Goal: Navigation & Orientation: Find specific page/section

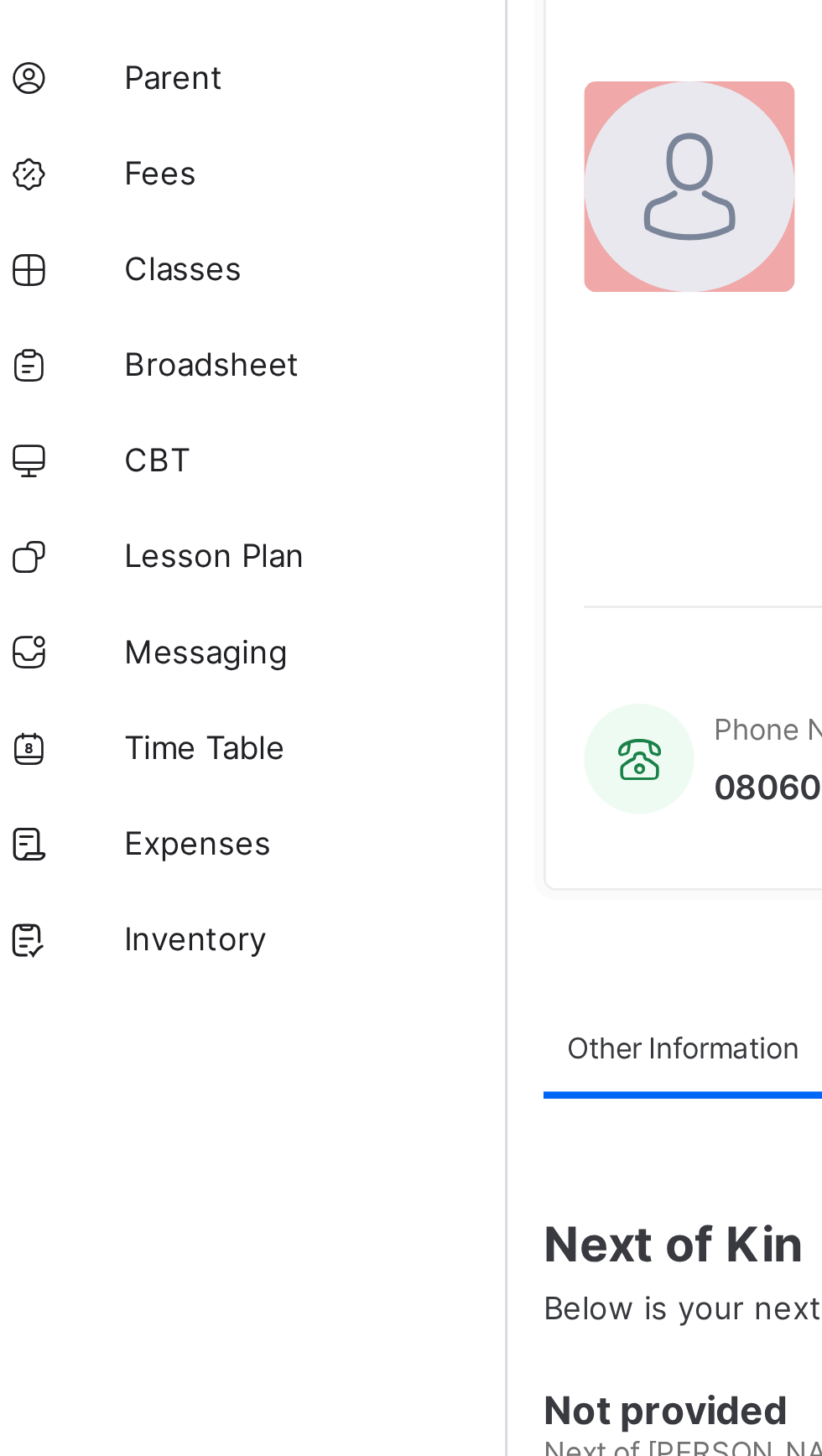
click at [77, 275] on link "Classes" at bounding box center [101, 269] width 201 height 34
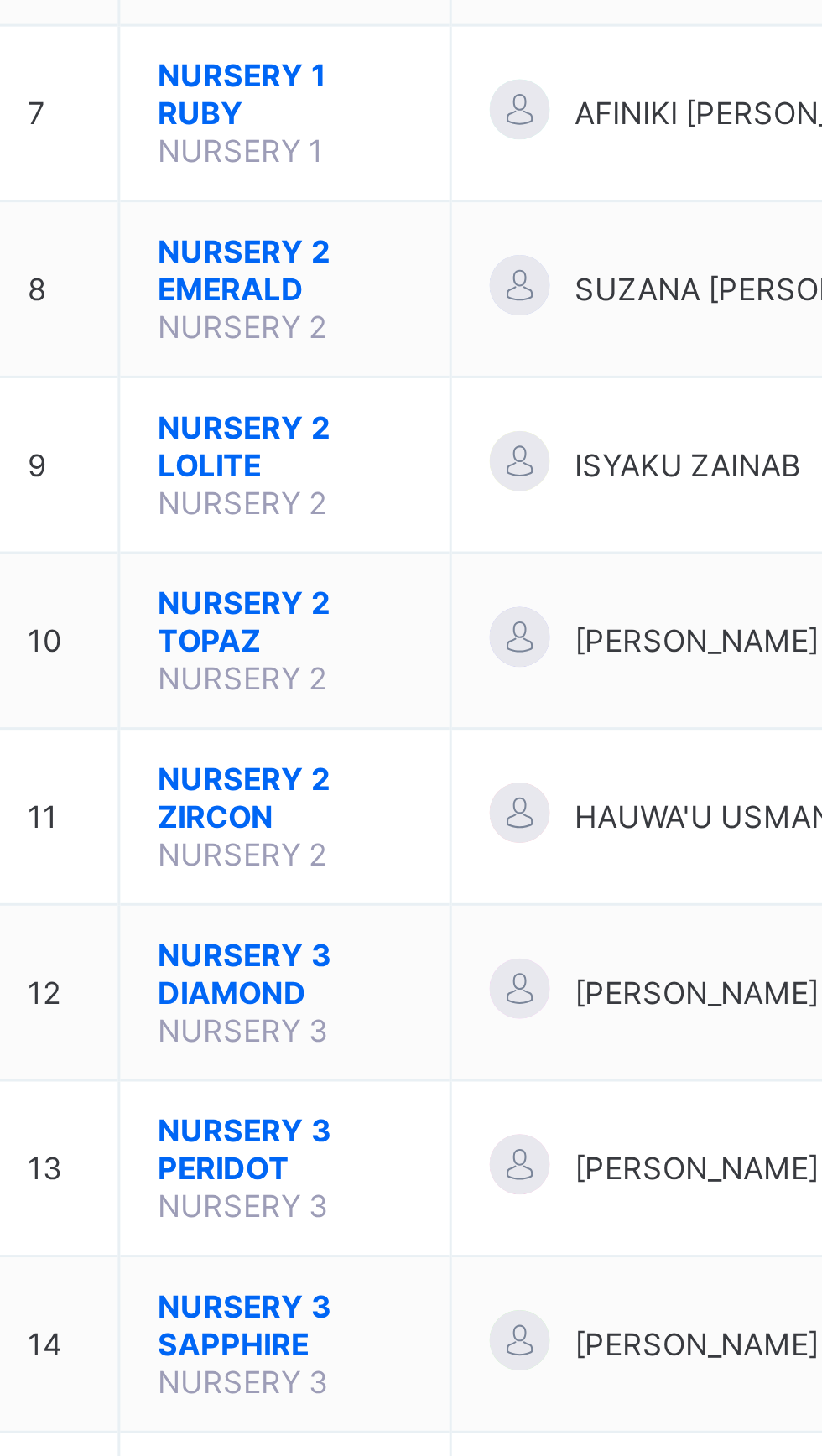
click at [313, 763] on span "NURSERY 2 TOPAZ" at bounding box center [330, 775] width 85 height 25
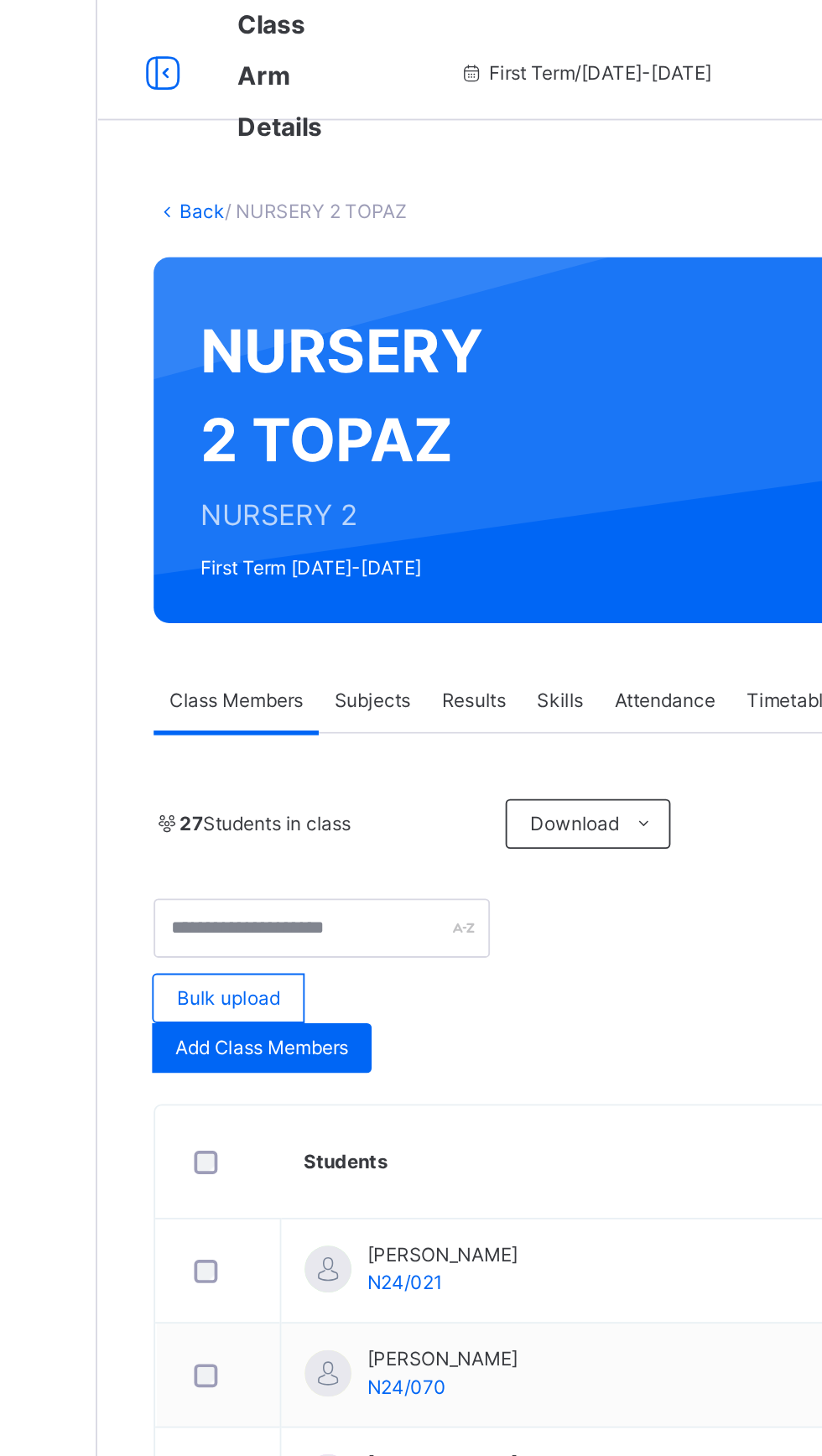
click at [715, 745] on icon at bounding box center [721, 742] width 14 height 15
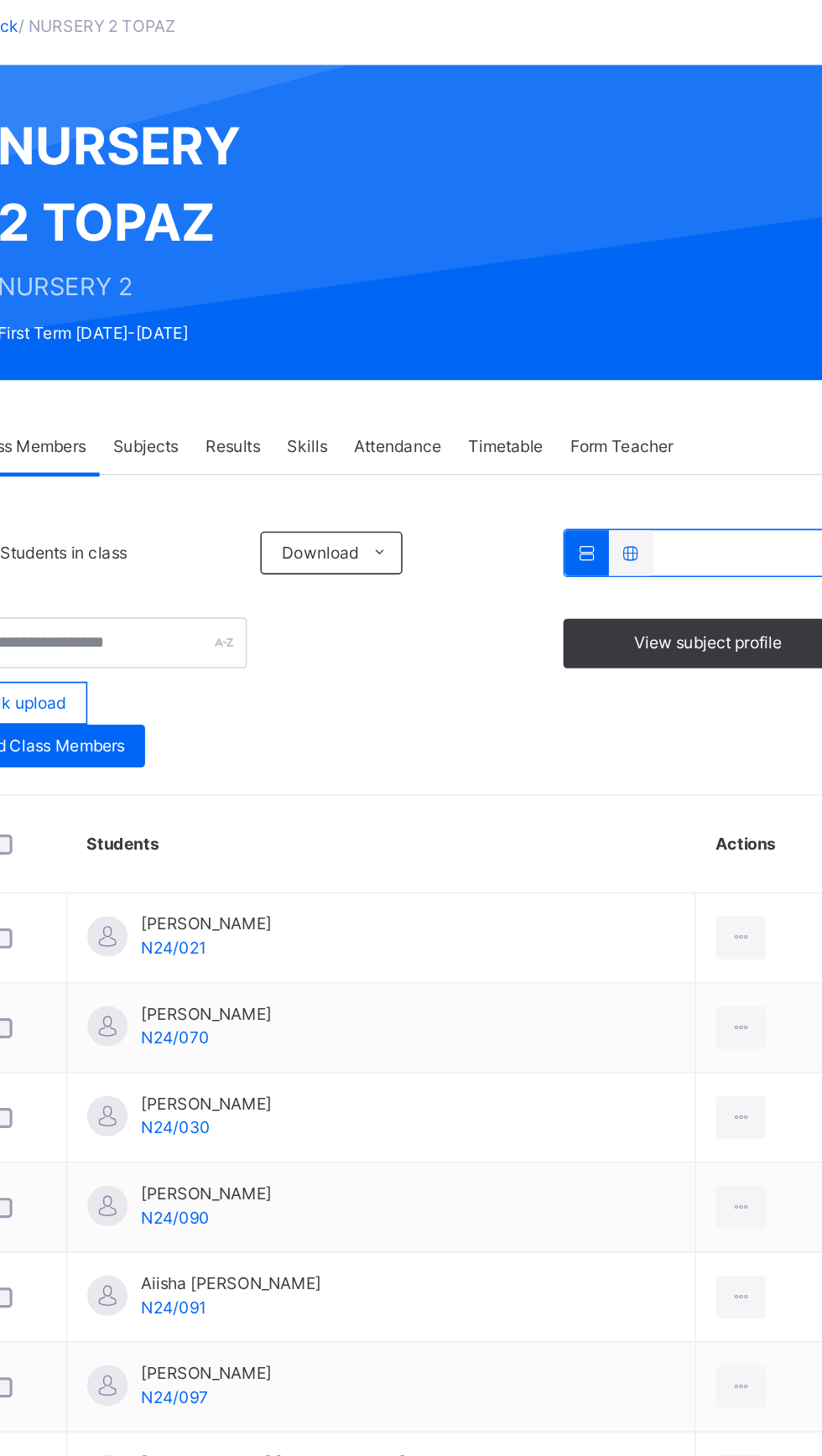
click at [0, 0] on li "Remove from Class" at bounding box center [0, 0] width 0 height 0
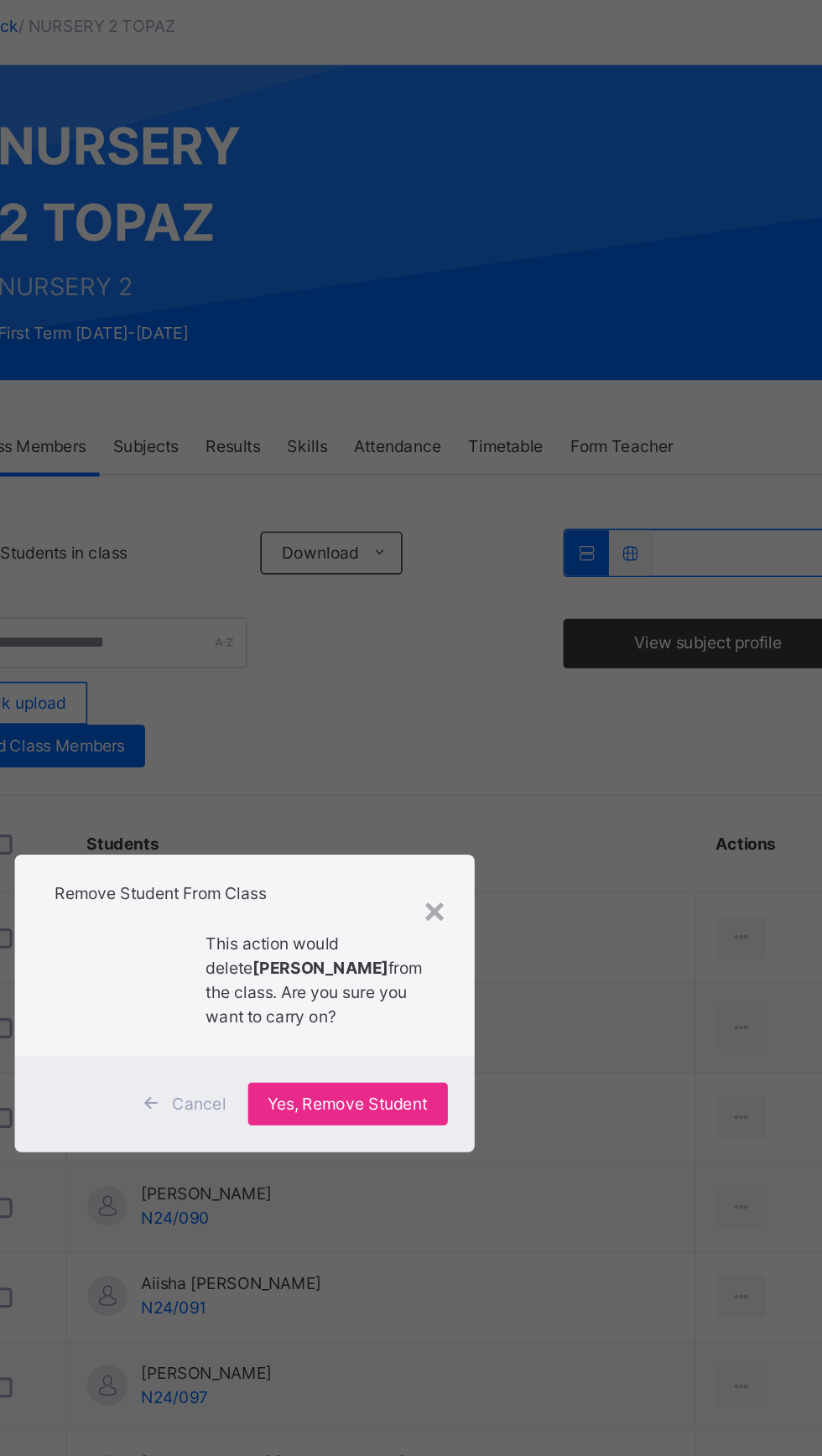
click at [538, 687] on div "×" at bounding box center [530, 669] width 16 height 35
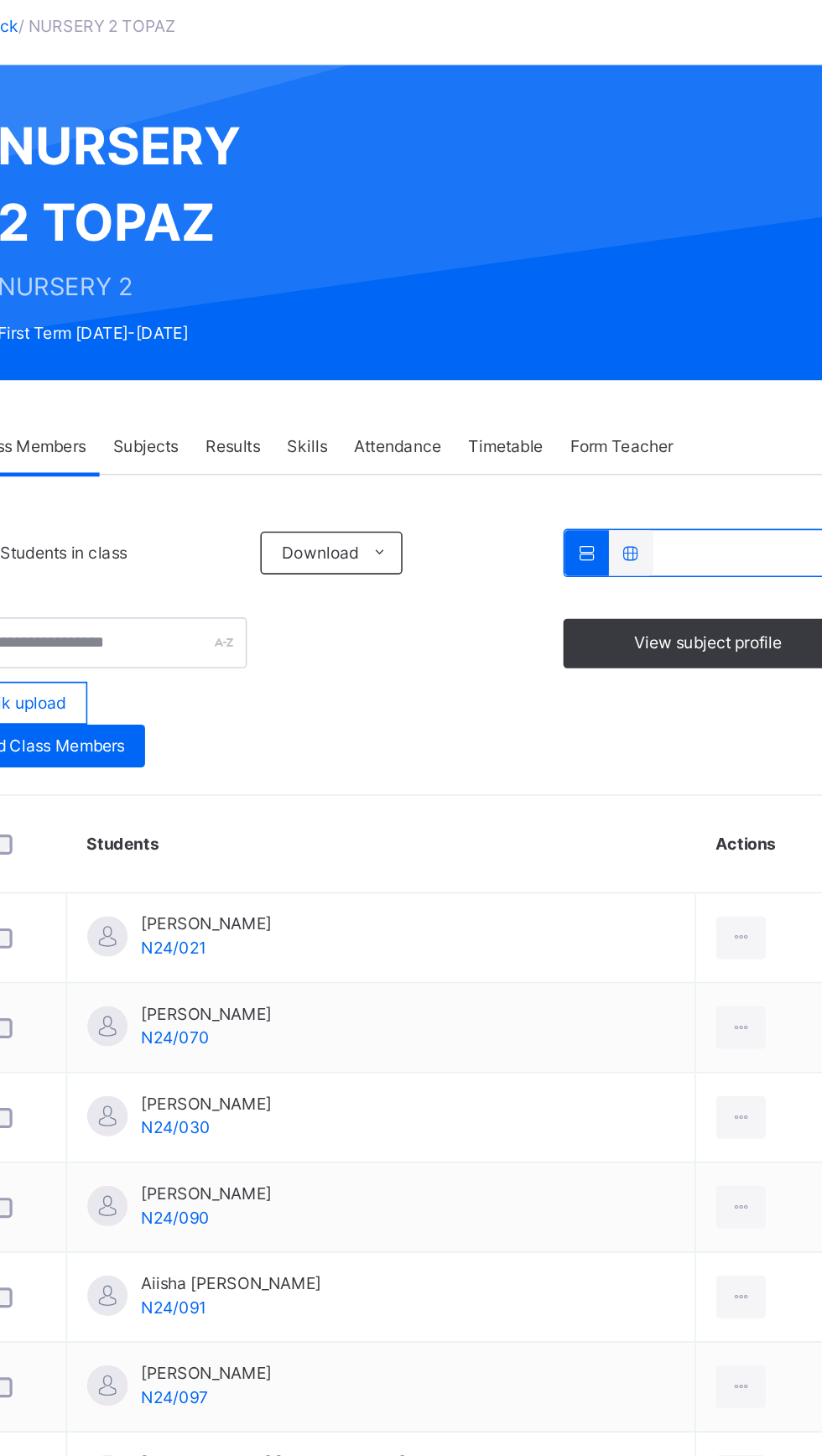
click at [658, 946] on td "[PERSON_NAME] N24/097" at bounding box center [497, 967] width 393 height 56
click at [715, 747] on icon at bounding box center [721, 742] width 14 height 15
click at [0, 0] on ul "View Profile Remove from Class Transfer Student" at bounding box center [0, 0] width 0 height 0
click at [715, 747] on icon at bounding box center [721, 742] width 14 height 15
click at [706, 740] on div at bounding box center [720, 742] width 31 height 27
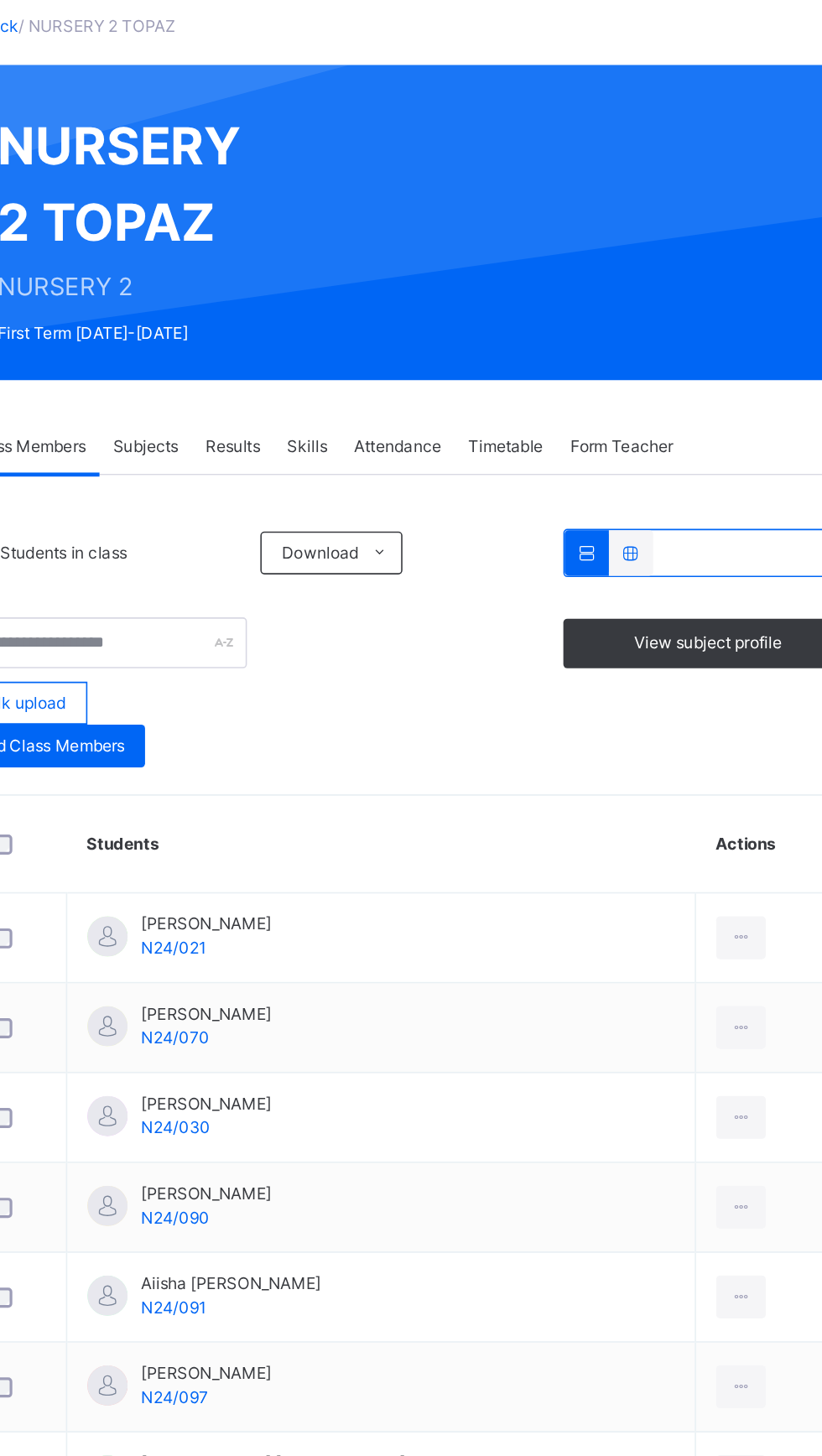
click at [0, 0] on div "Remove from Class" at bounding box center [0, 0] width 0 height 0
click at [0, 0] on div "× Remove Student From Class This action would delete [PERSON_NAME] from the cla…" at bounding box center [0, 0] width 0 height 0
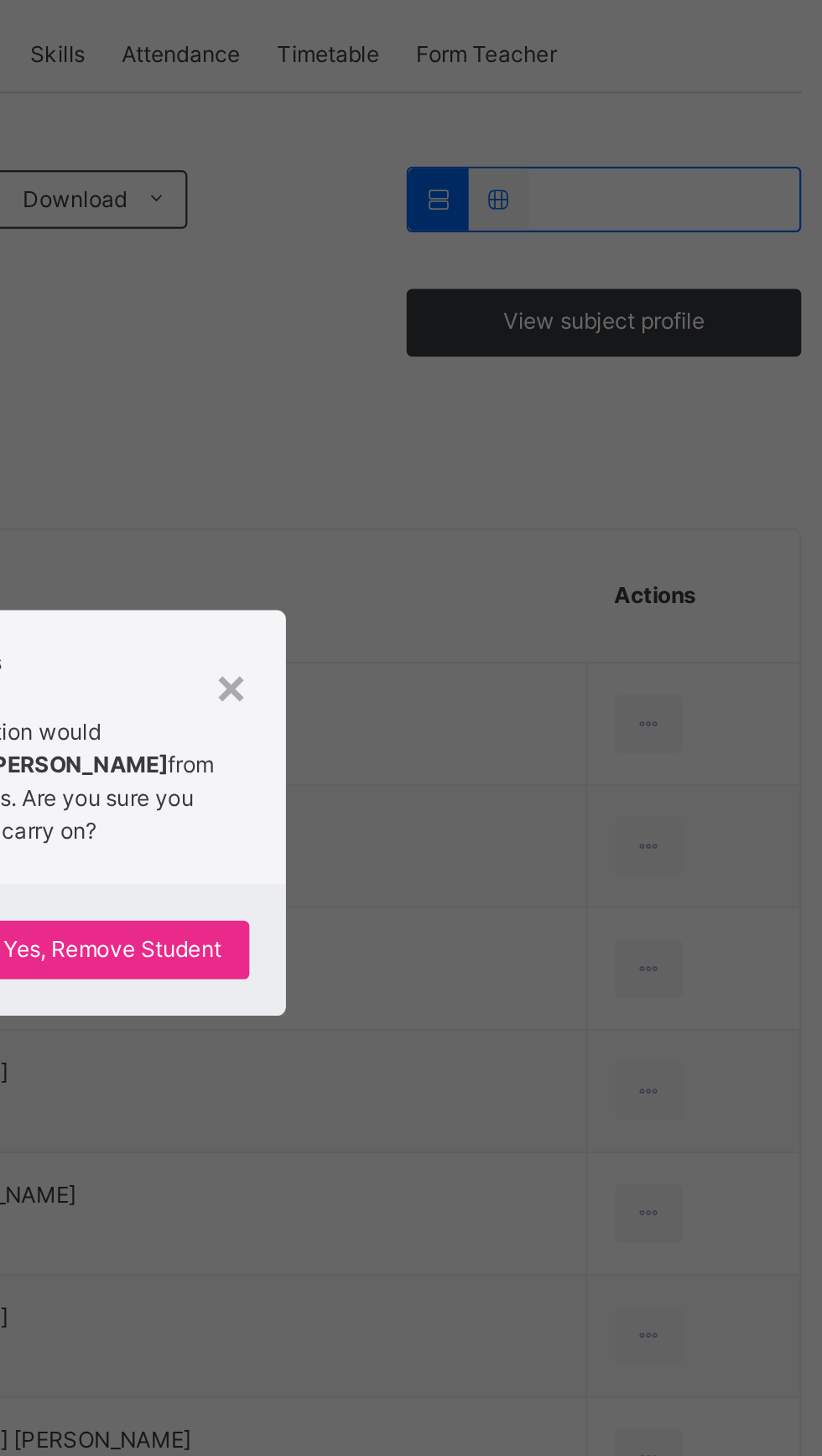
click at [538, 687] on div "×" at bounding box center [530, 669] width 16 height 35
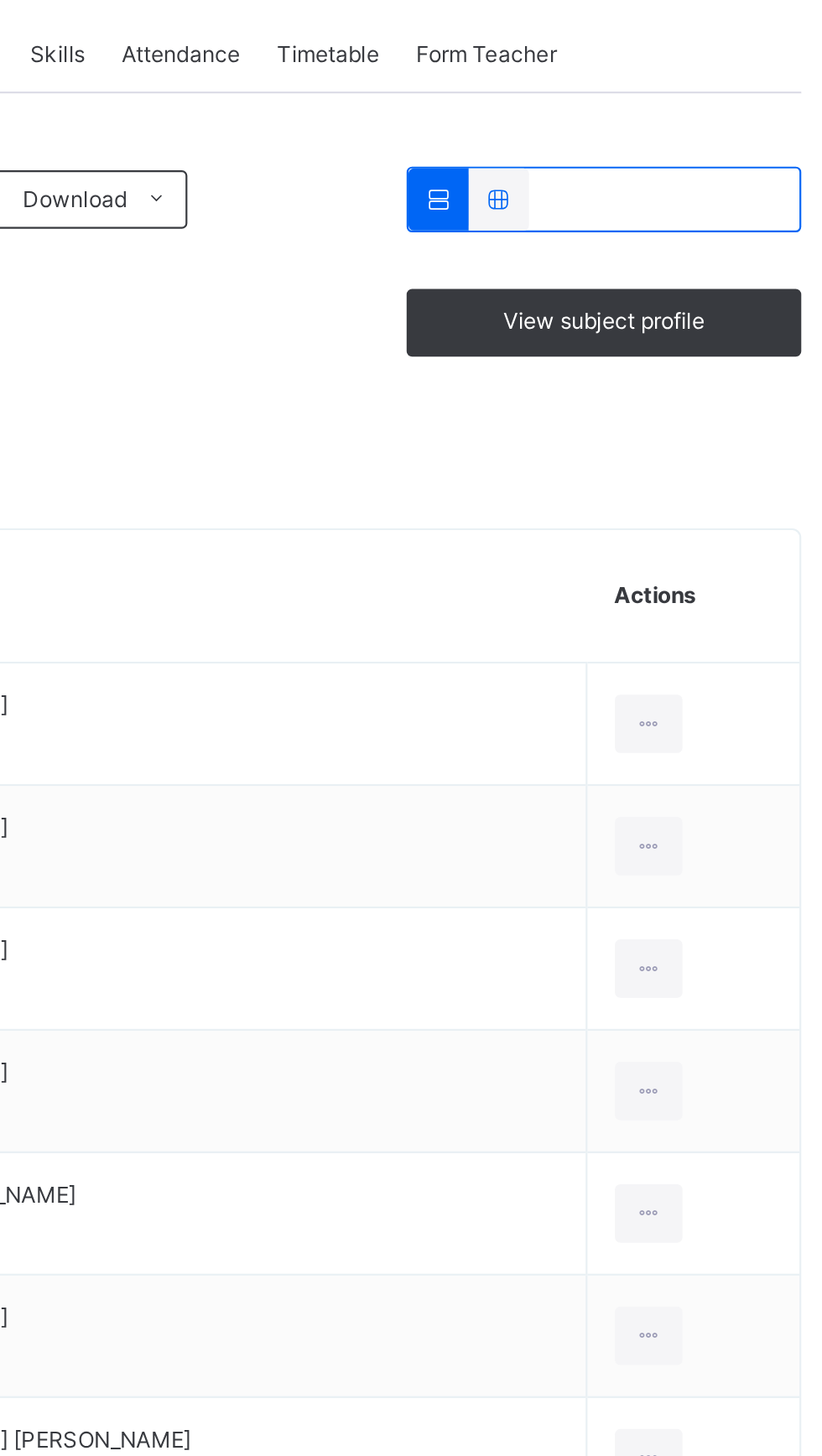
click at [715, 745] on icon at bounding box center [721, 742] width 14 height 15
click at [715, 742] on icon at bounding box center [721, 742] width 14 height 15
click at [715, 745] on icon at bounding box center [721, 742] width 14 height 15
click at [0, 0] on div "View Profile" at bounding box center [0, 0] width 0 height 0
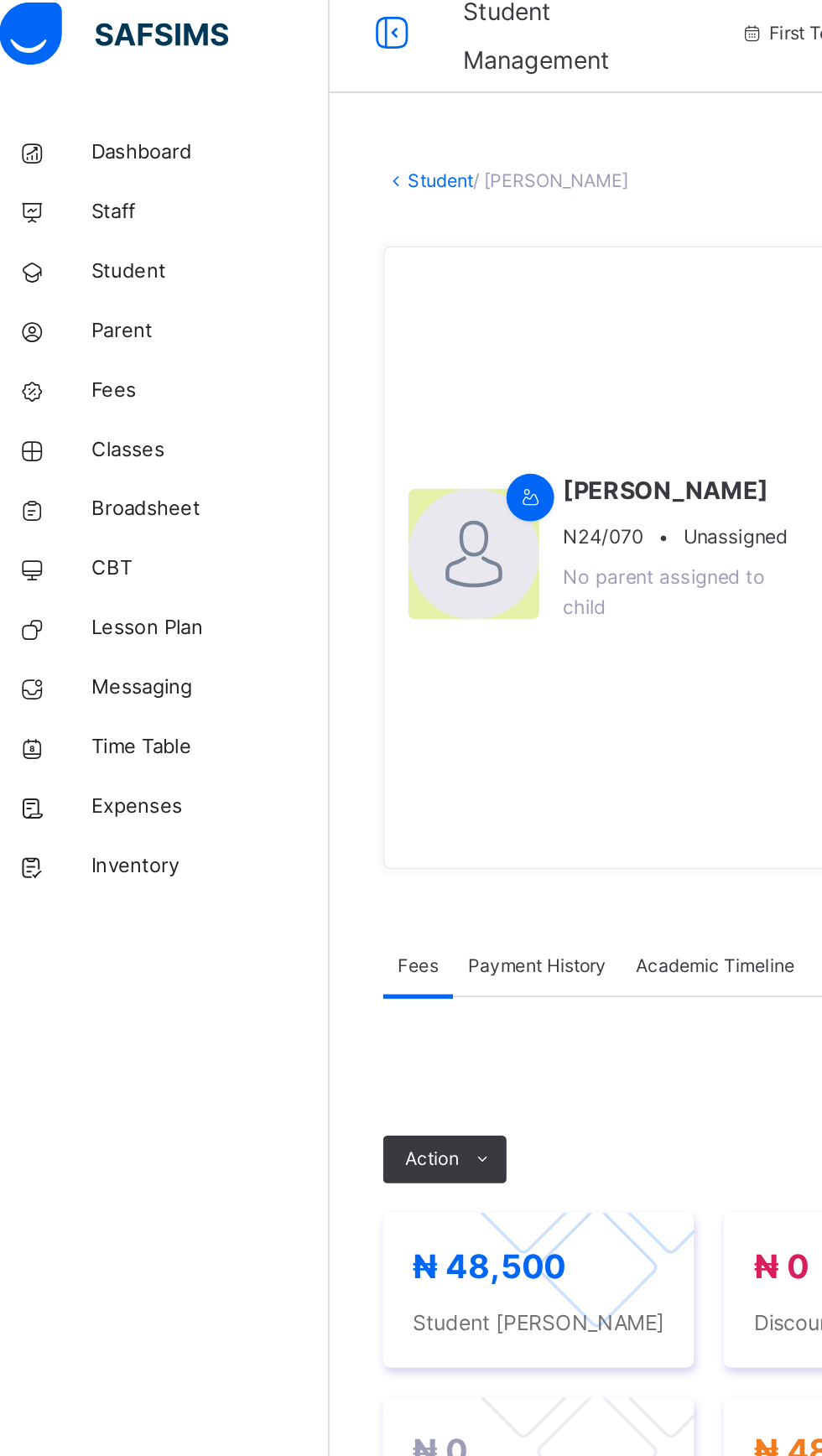
click at [93, 280] on link "Classes" at bounding box center [101, 269] width 201 height 34
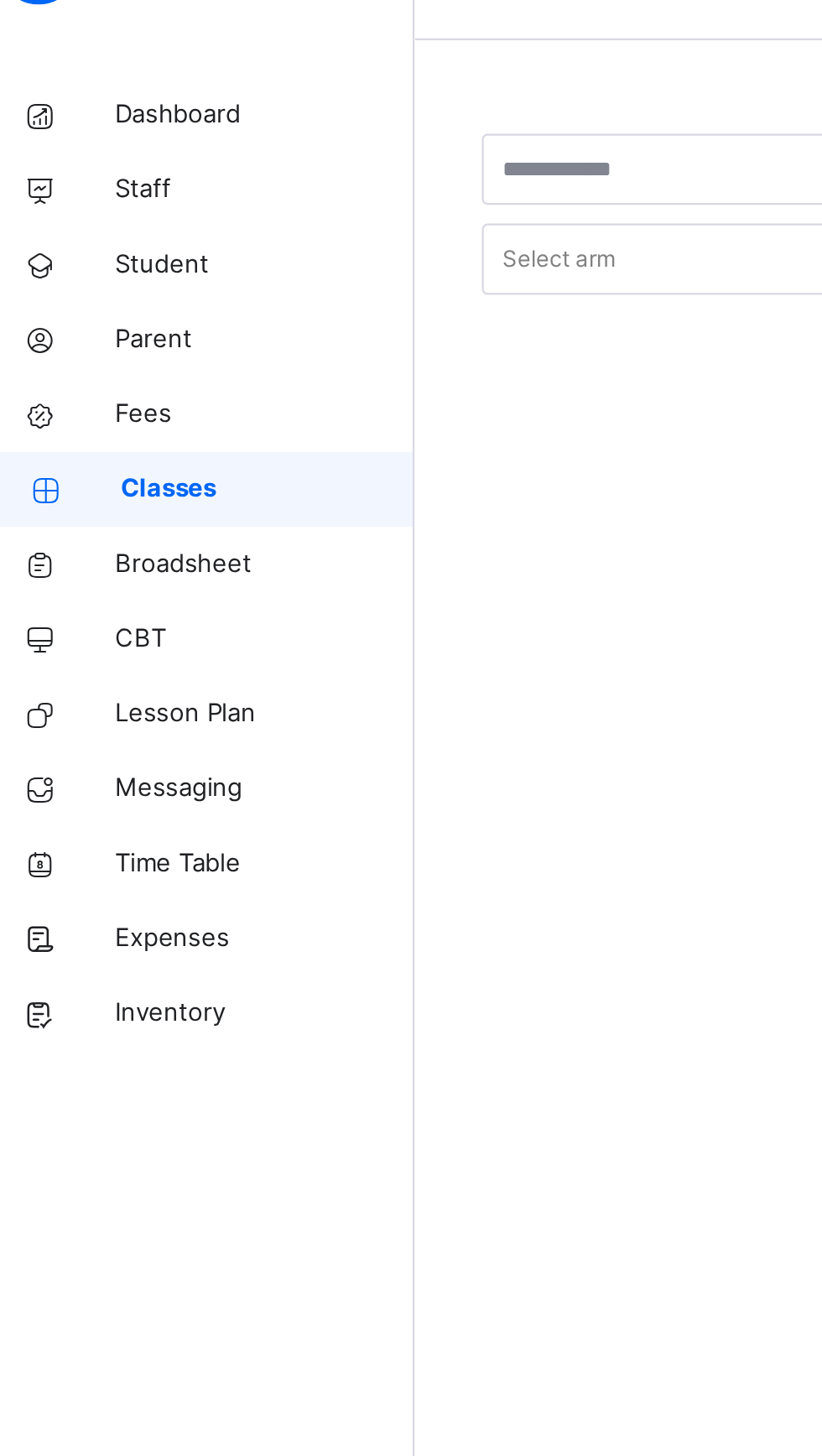
click at [87, 274] on span "Classes" at bounding box center [135, 268] width 131 height 17
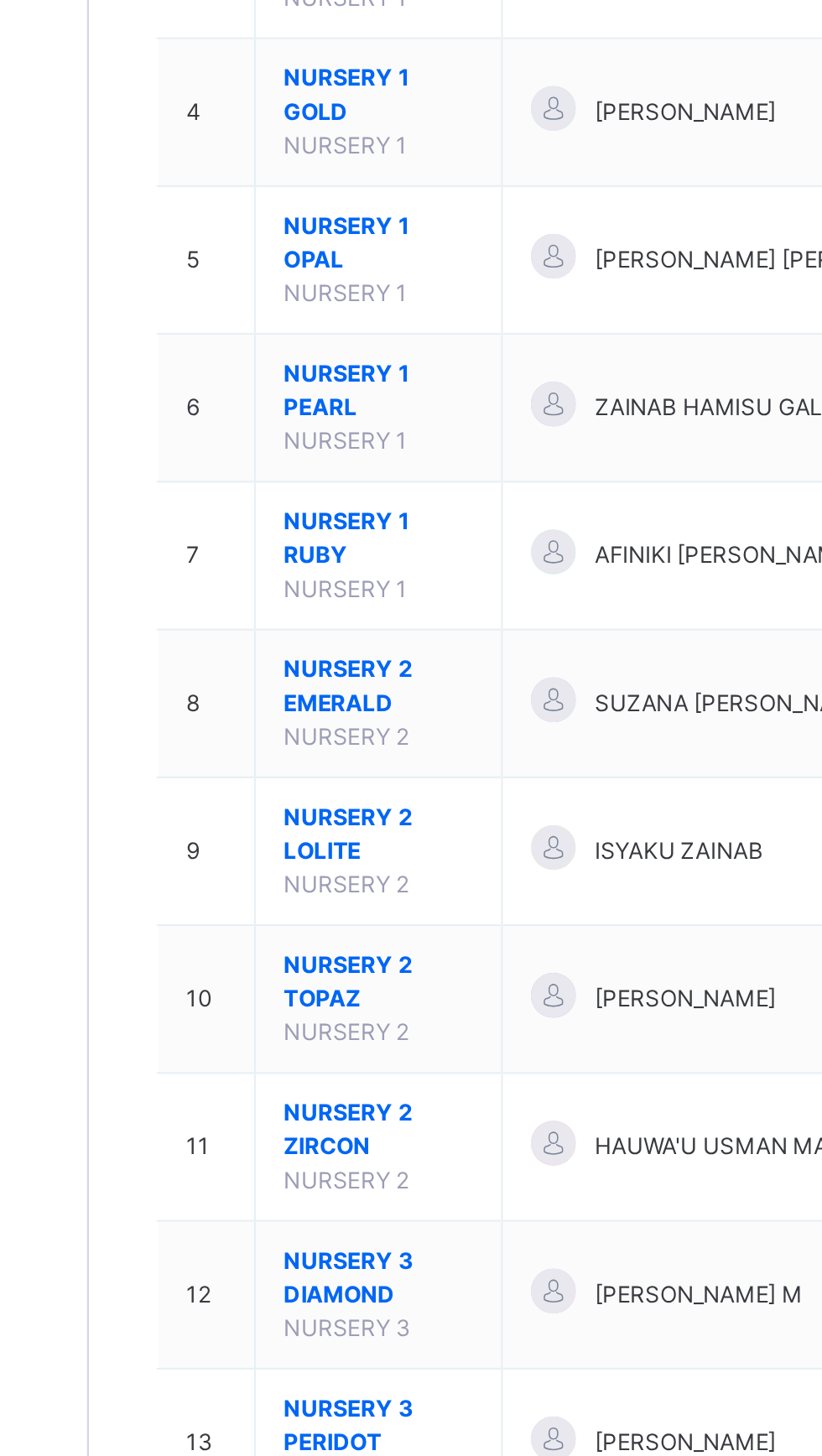
click at [313, 939] on span "NURSERY 2" at bounding box center [316, 935] width 56 height 13
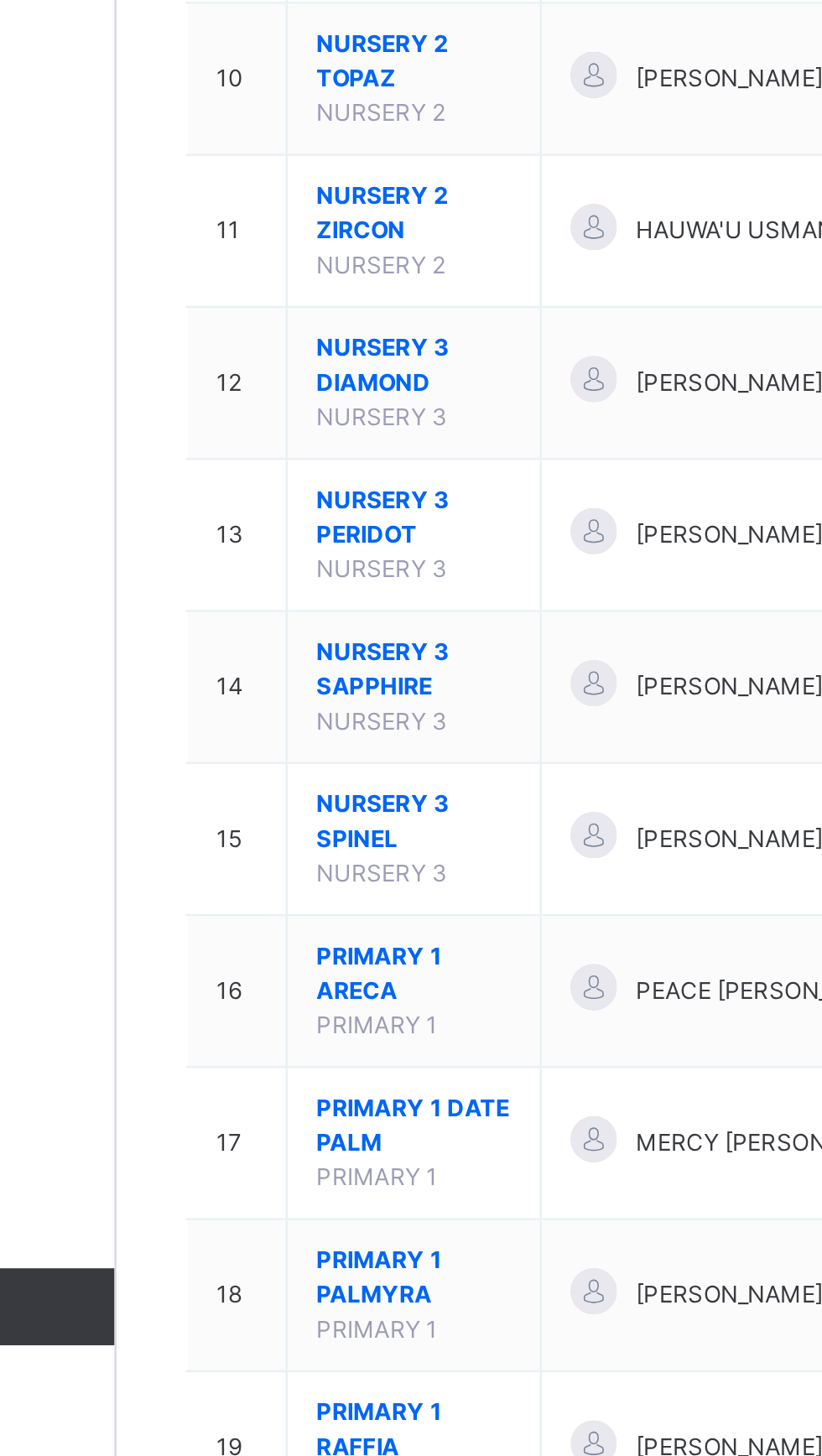
click at [307, 1115] on span "NURSERY 3 SAPPHIRE" at bounding box center [330, 1111] width 85 height 30
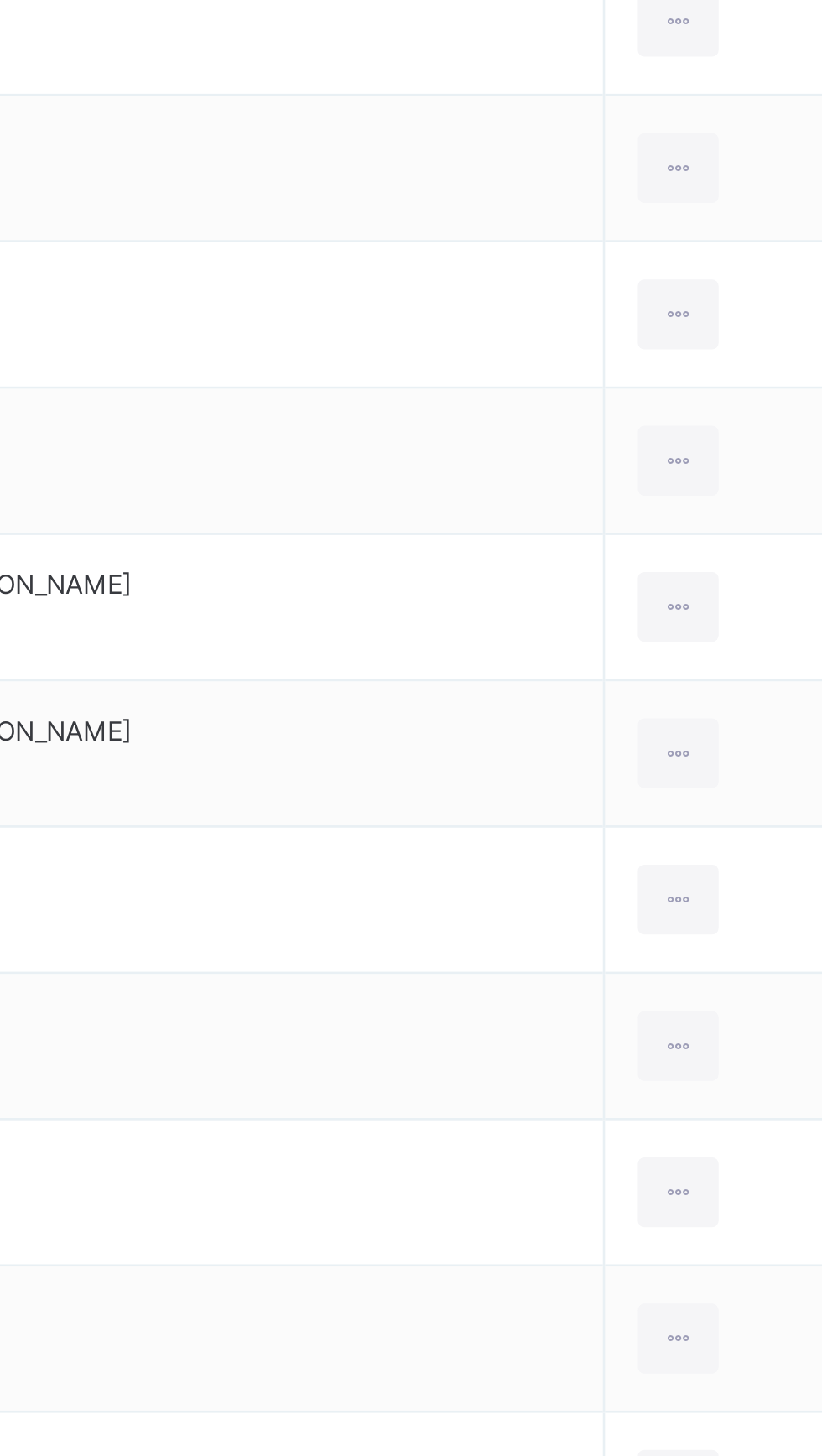
click at [715, 955] on icon at bounding box center [721, 958] width 14 height 15
click at [0, 0] on div "View Profile" at bounding box center [0, 0] width 0 height 0
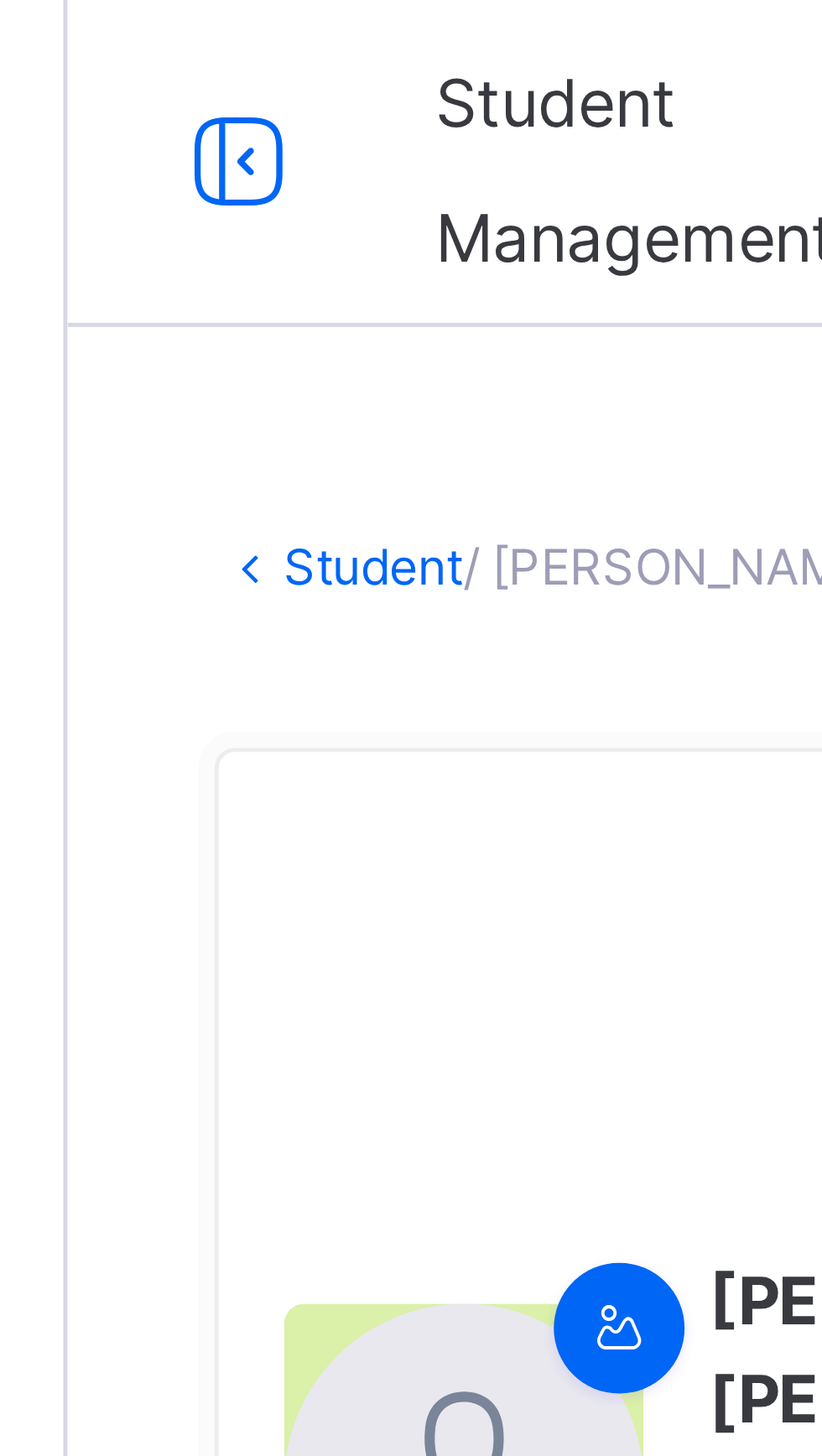
click at [239, 37] on icon at bounding box center [236, 34] width 29 height 30
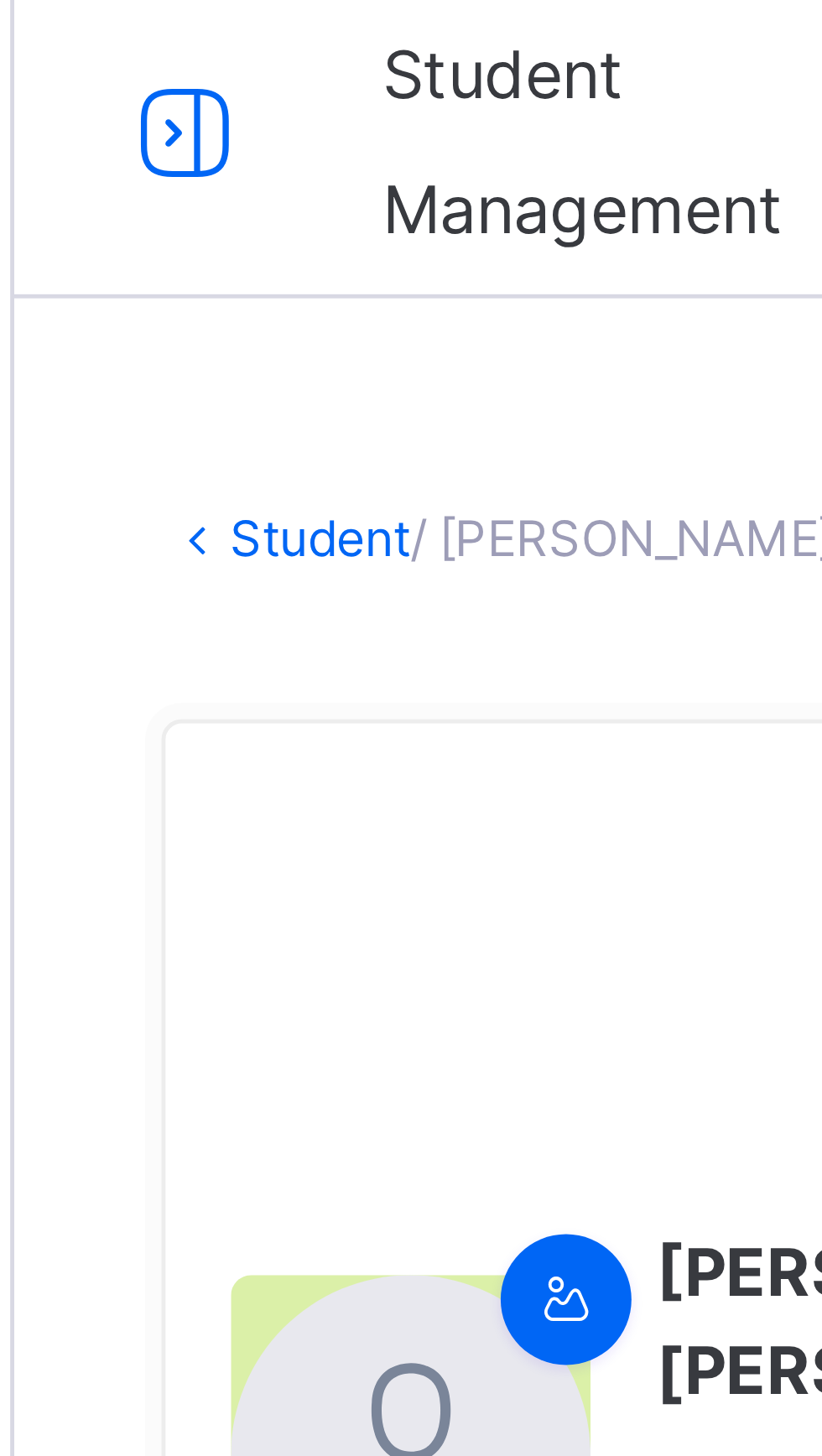
click at [111, 121] on link "Student" at bounding box center [129, 115] width 37 height 13
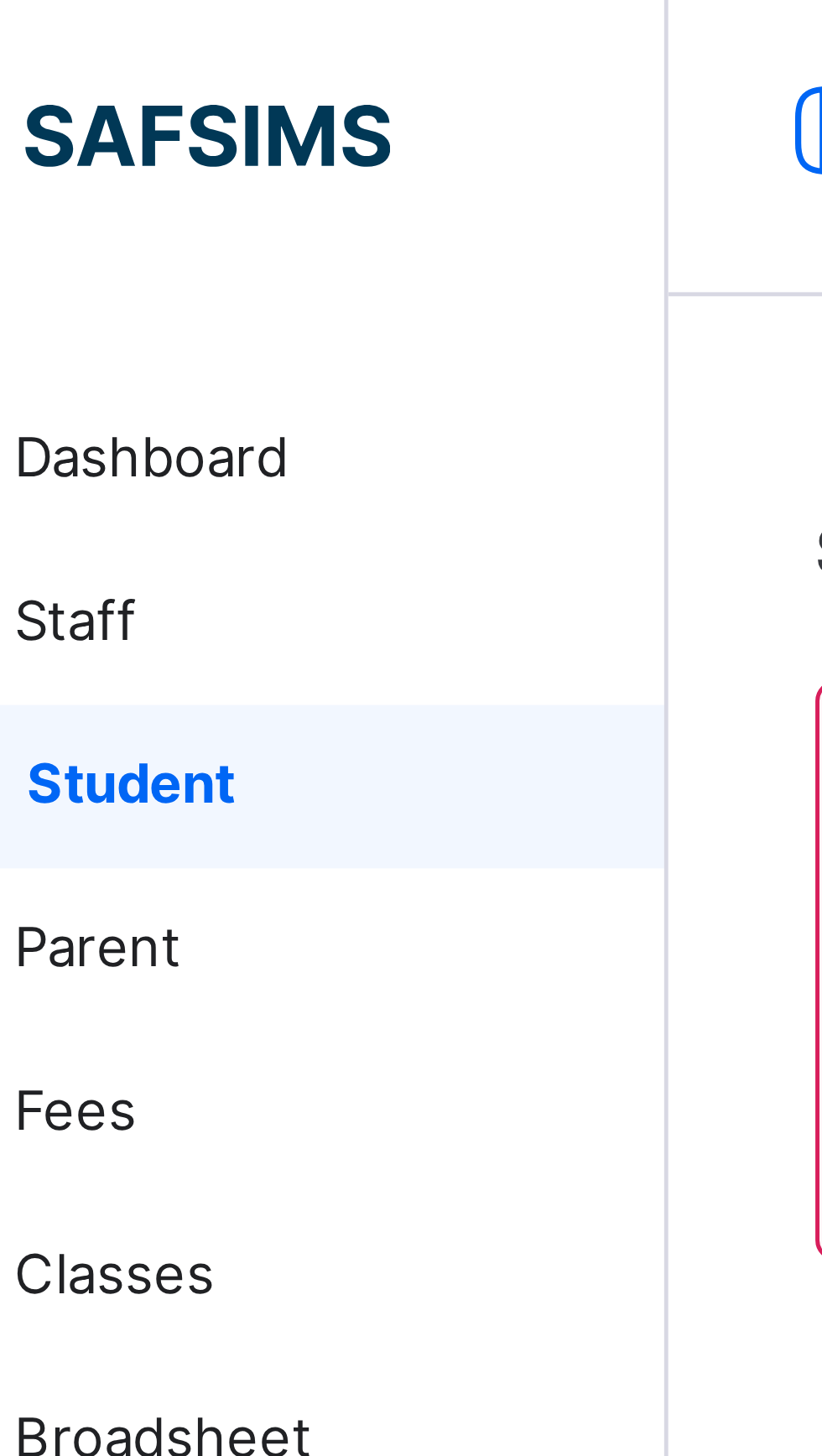
click at [117, 264] on span "Classes" at bounding box center [133, 268] width 134 height 17
